Goal: Transaction & Acquisition: Purchase product/service

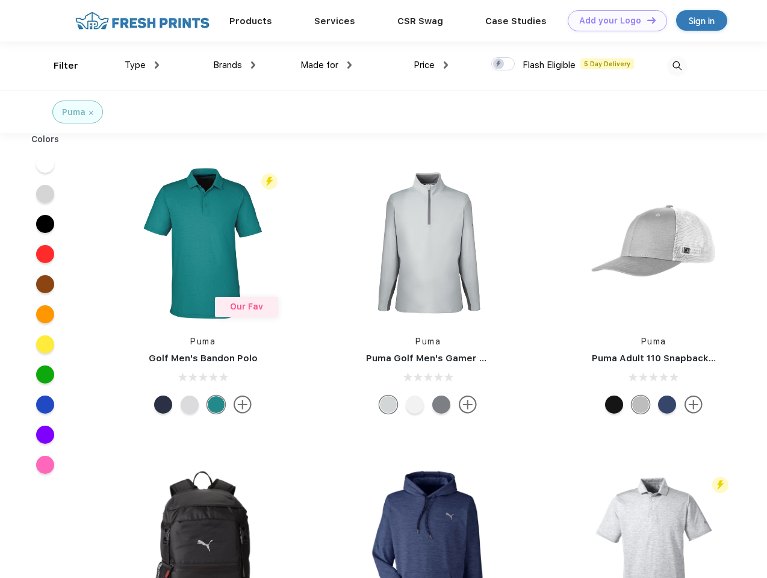
click at [613, 20] on link "Add your Logo Design Tool" at bounding box center [617, 20] width 99 height 21
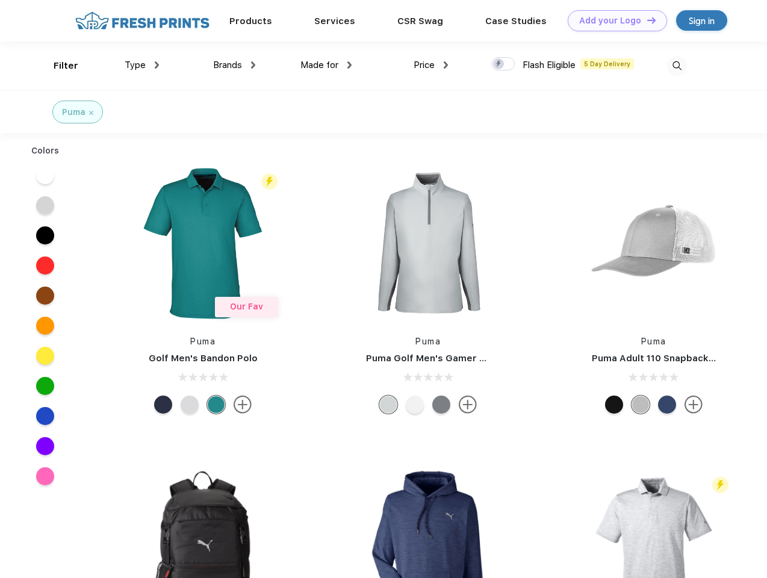
click at [0, 0] on div "Design Tool" at bounding box center [0, 0] width 0 height 0
click at [646, 20] on link "Add your Logo Design Tool" at bounding box center [617, 20] width 99 height 21
click at [58, 66] on div "Filter" at bounding box center [66, 66] width 25 height 14
click at [142, 65] on span "Type" at bounding box center [135, 65] width 21 height 11
click at [234, 65] on span "Brands" at bounding box center [227, 65] width 29 height 11
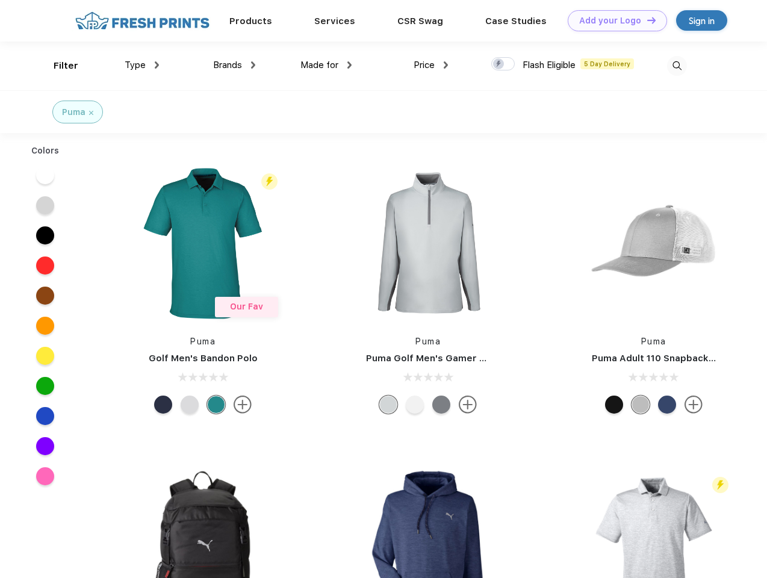
click at [326, 65] on span "Made for" at bounding box center [319, 65] width 38 height 11
click at [431, 65] on span "Price" at bounding box center [424, 65] width 21 height 11
click at [503, 64] on div at bounding box center [502, 63] width 23 height 13
click at [499, 64] on input "checkbox" at bounding box center [495, 61] width 8 height 8
click at [677, 66] on img at bounding box center [677, 66] width 20 height 20
